Goal: Task Accomplishment & Management: Manage account settings

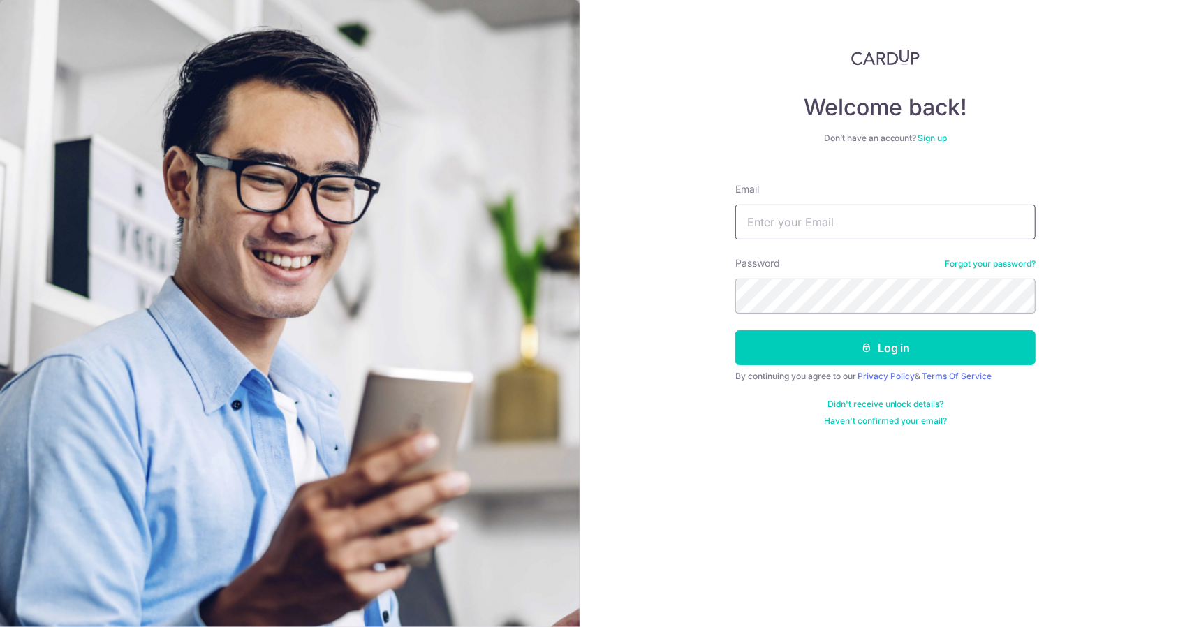
drag, startPoint x: 0, startPoint y: 0, endPoint x: 918, endPoint y: 229, distance: 946.4
click at [918, 229] on input "Email" at bounding box center [885, 222] width 300 height 35
type input "[EMAIL_ADDRESS][DOMAIN_NAME]"
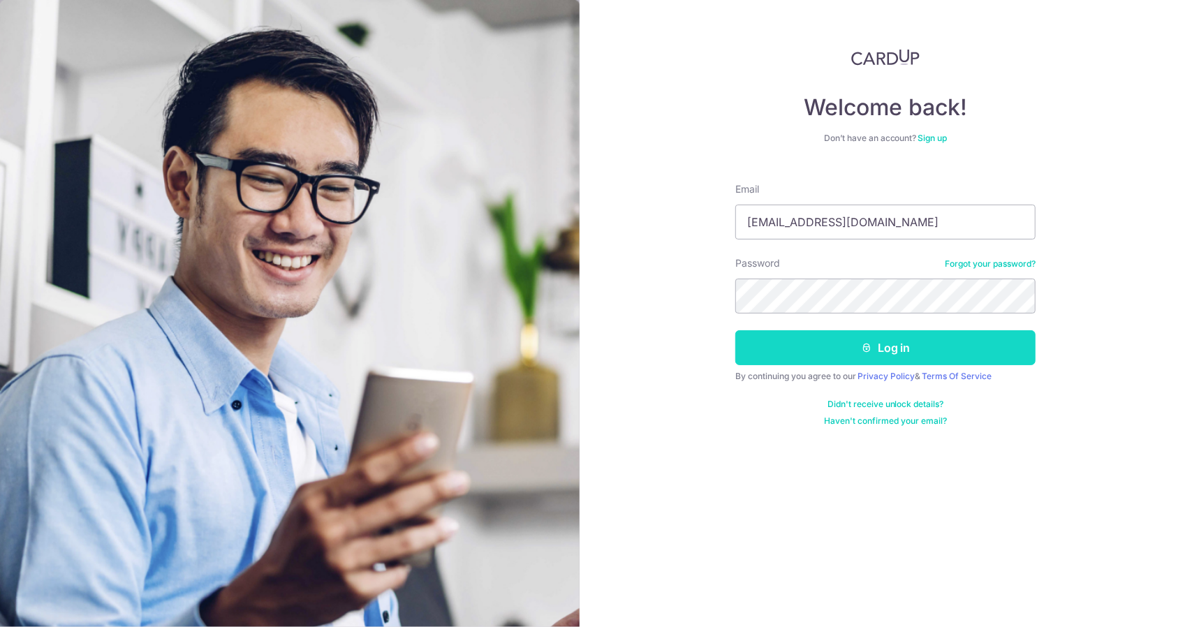
click at [804, 339] on button "Log in" at bounding box center [885, 347] width 300 height 35
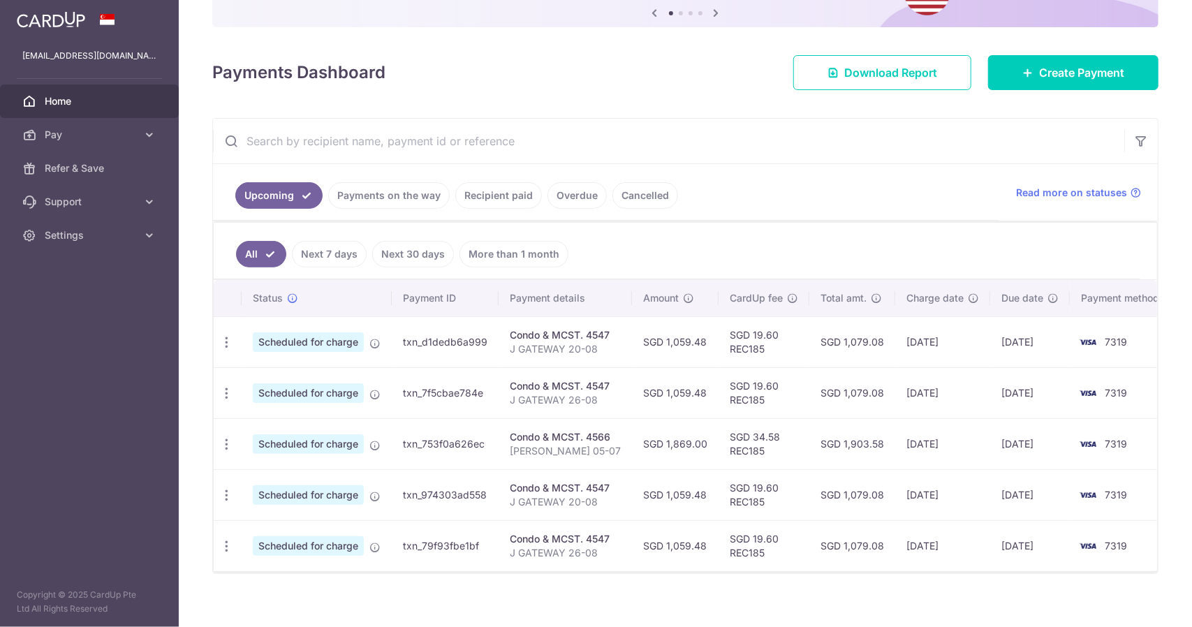
scroll to position [159, 0]
